Goal: Information Seeking & Learning: Learn about a topic

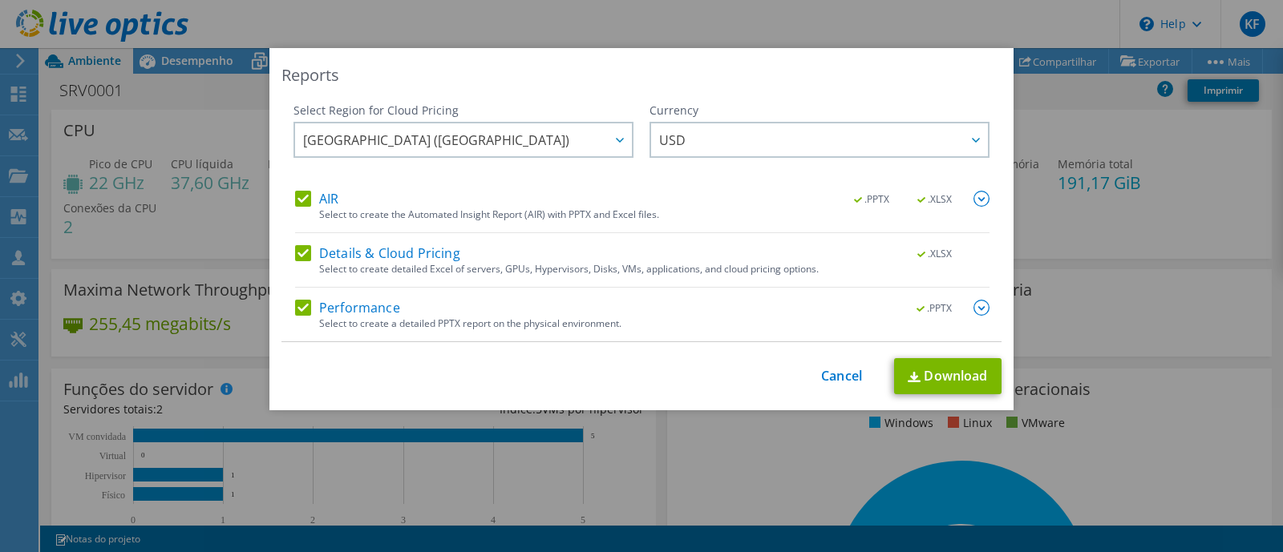
select select "USD"
click at [821, 369] on link "Cancel" at bounding box center [841, 376] width 41 height 15
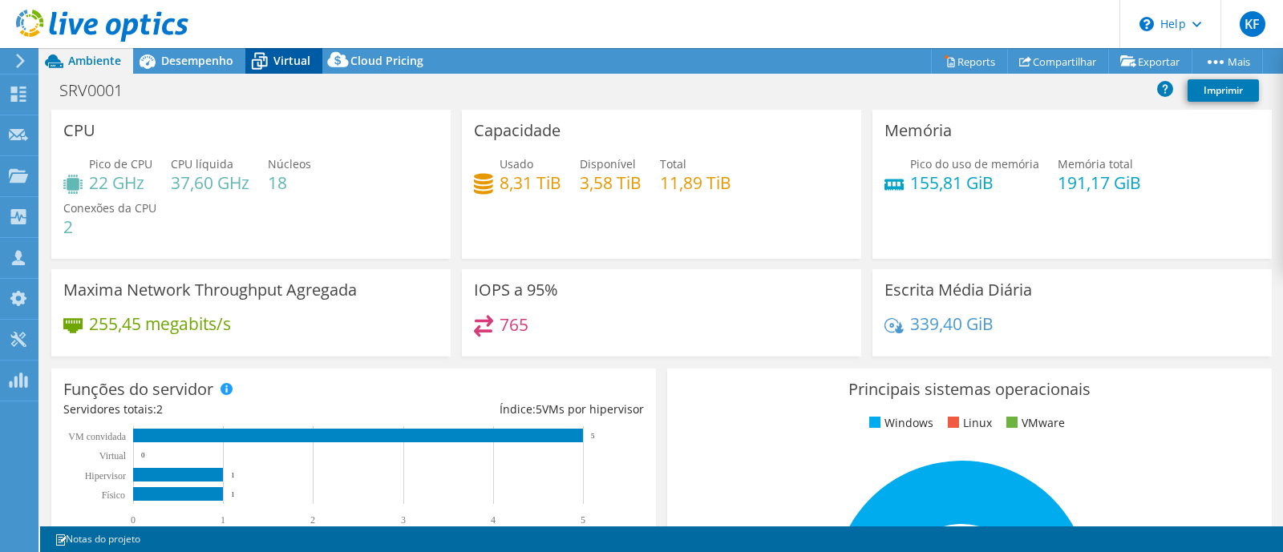
click at [271, 56] on icon at bounding box center [259, 61] width 28 height 28
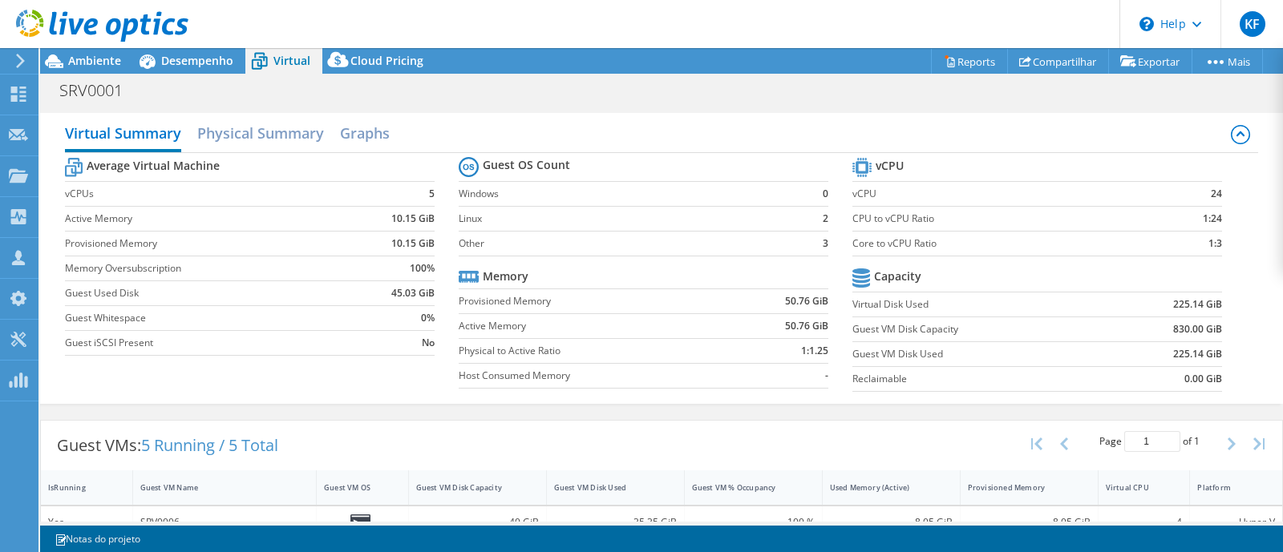
scroll to position [165, 0]
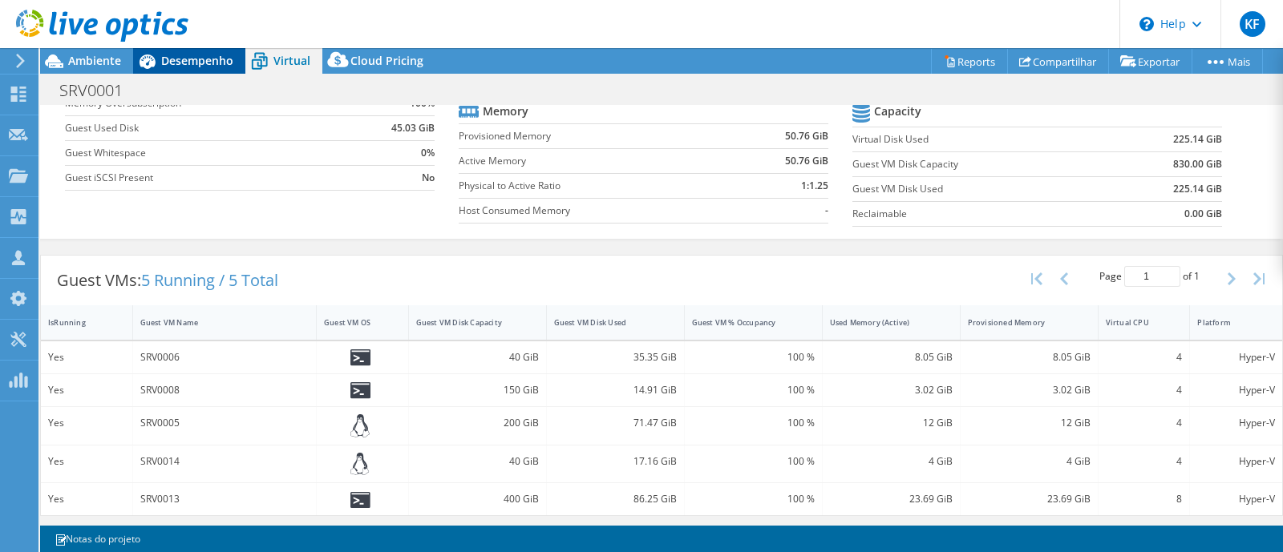
click at [196, 59] on span "Desempenho" at bounding box center [197, 60] width 72 height 15
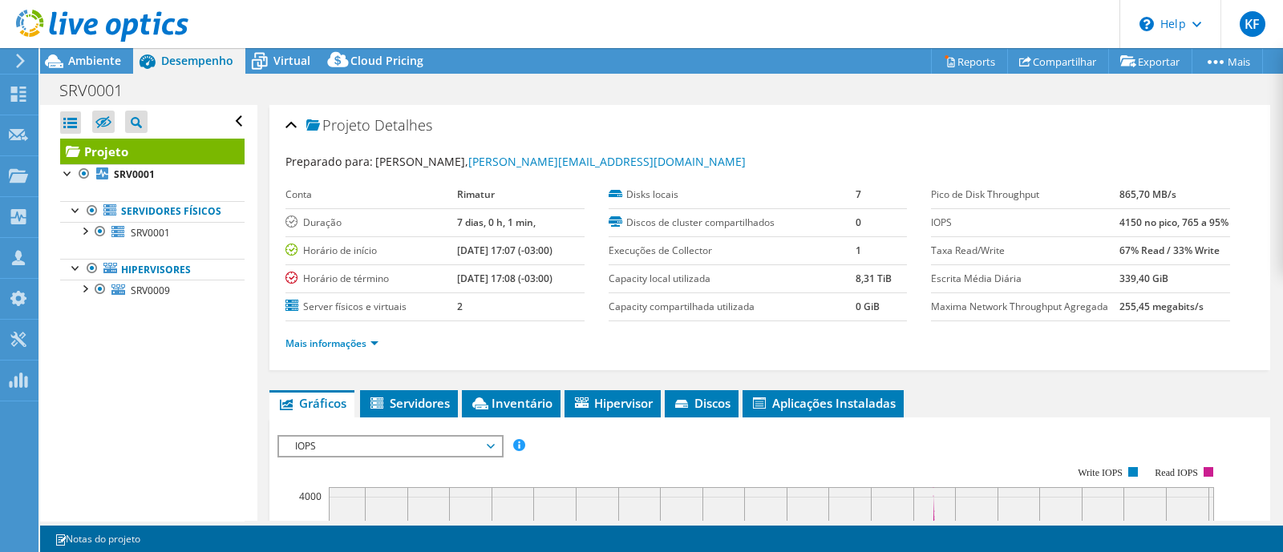
scroll to position [0, 0]
click at [146, 240] on span "SRV0001" at bounding box center [150, 233] width 39 height 14
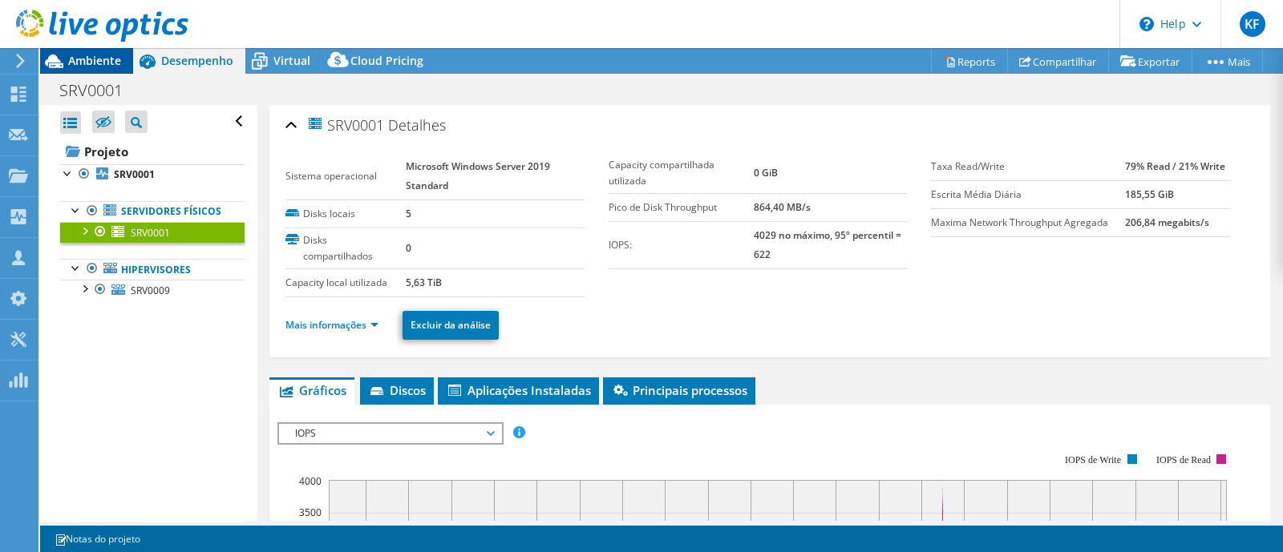
click at [120, 67] on div "Ambiente" at bounding box center [86, 61] width 93 height 26
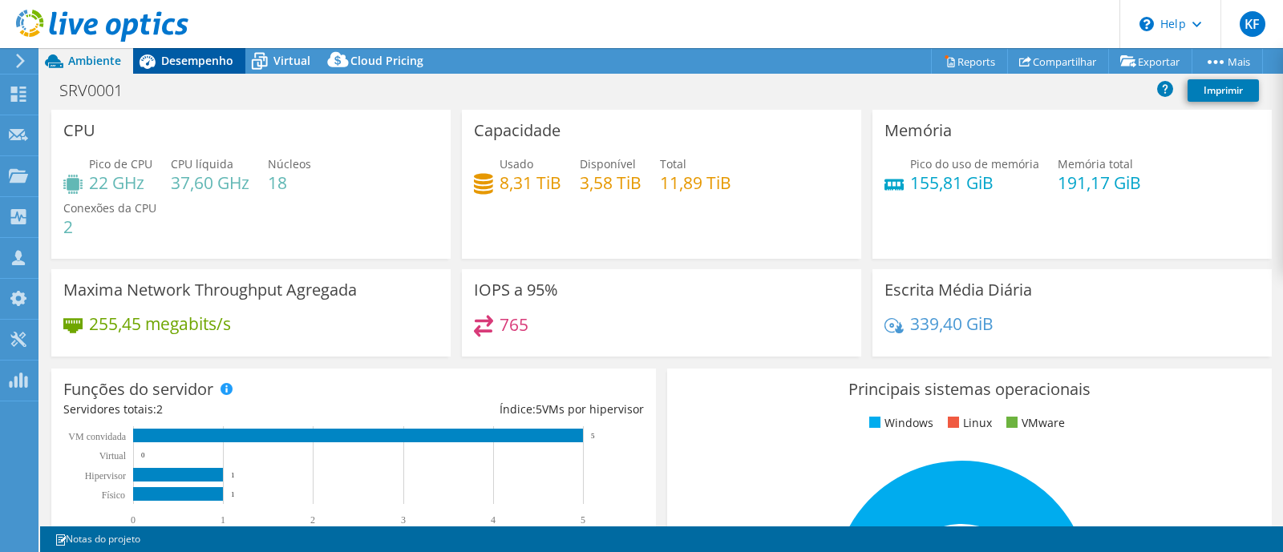
click at [212, 66] on span "Desempenho" at bounding box center [197, 60] width 72 height 15
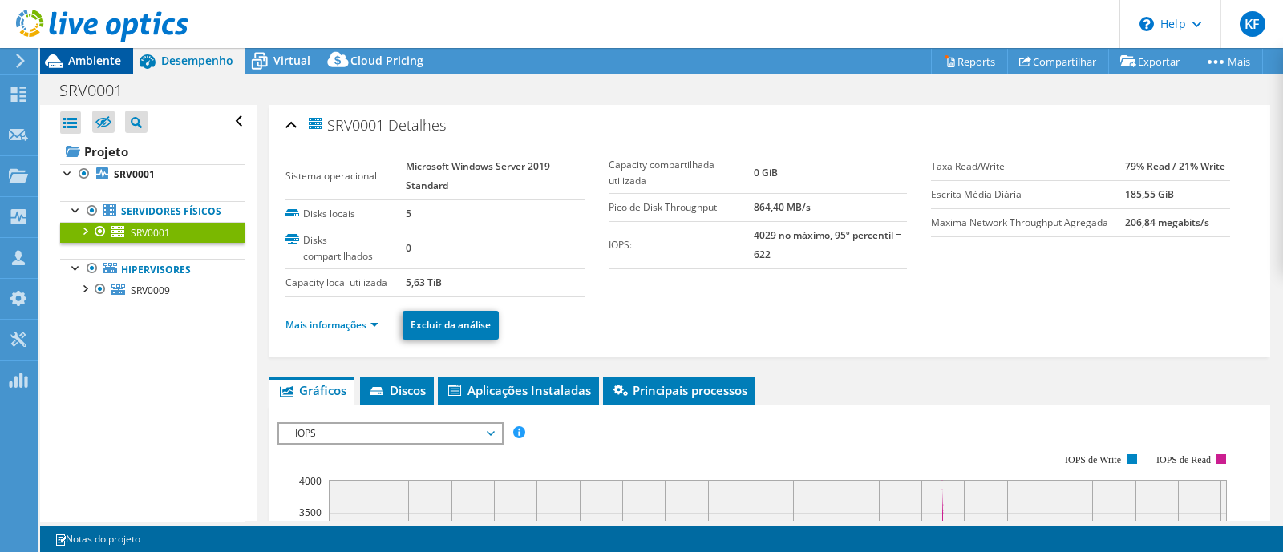
click at [92, 71] on div "Ambiente" at bounding box center [86, 61] width 93 height 26
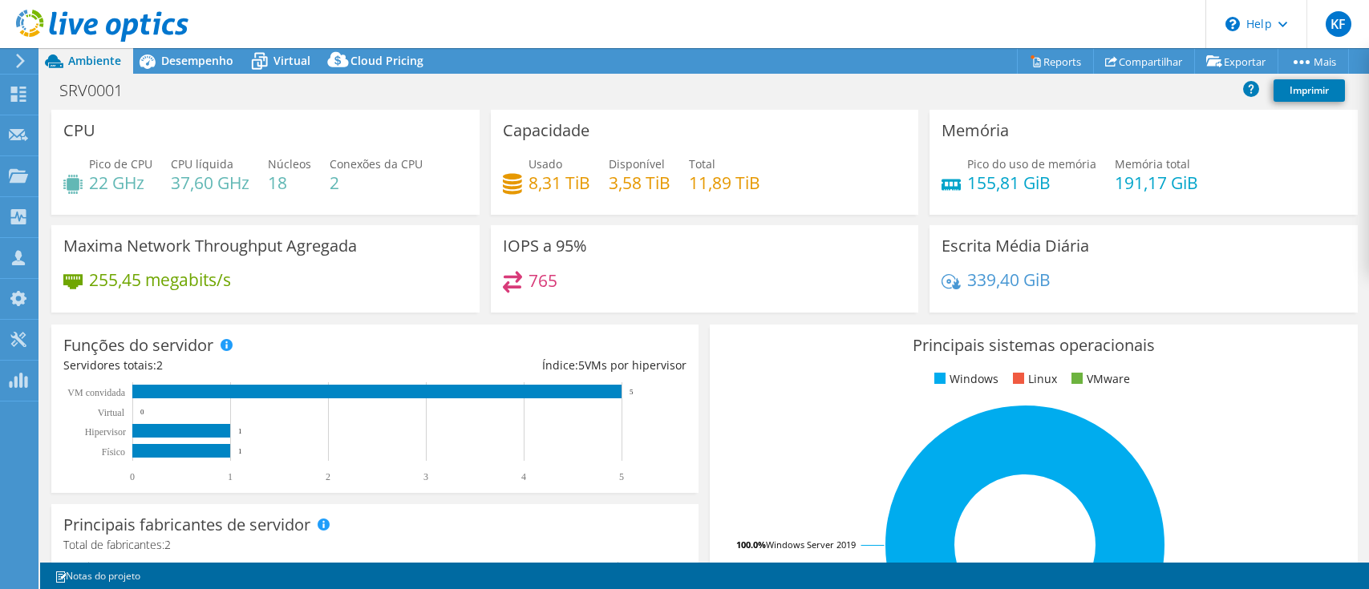
select select "SouthAmerica"
select select "USD"
